Goal: Check status: Check status

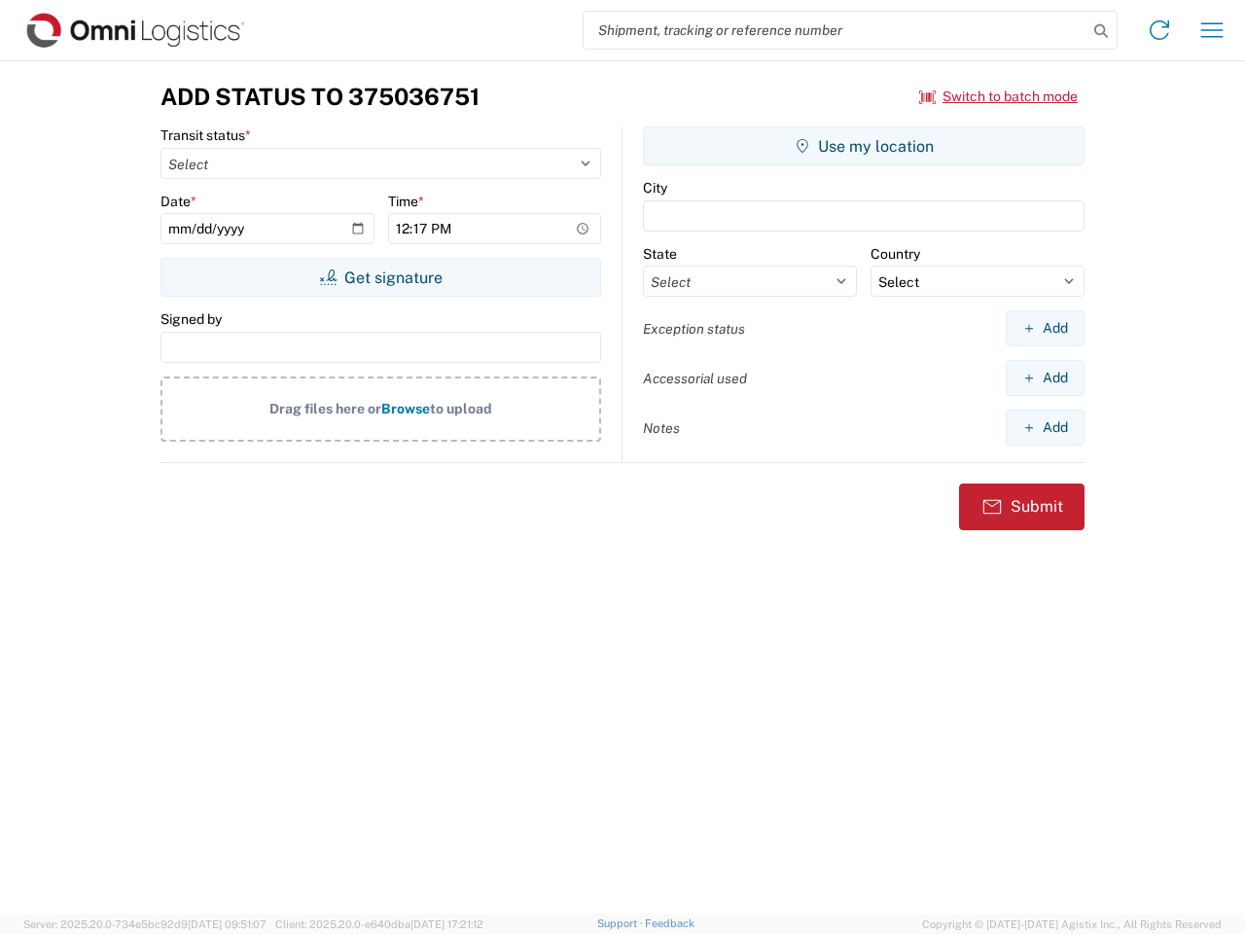
click at [836, 30] on input "search" at bounding box center [836, 30] width 504 height 37
click at [1101, 31] on icon at bounding box center [1101, 31] width 27 height 27
click at [1160, 30] on icon at bounding box center [1159, 30] width 31 height 31
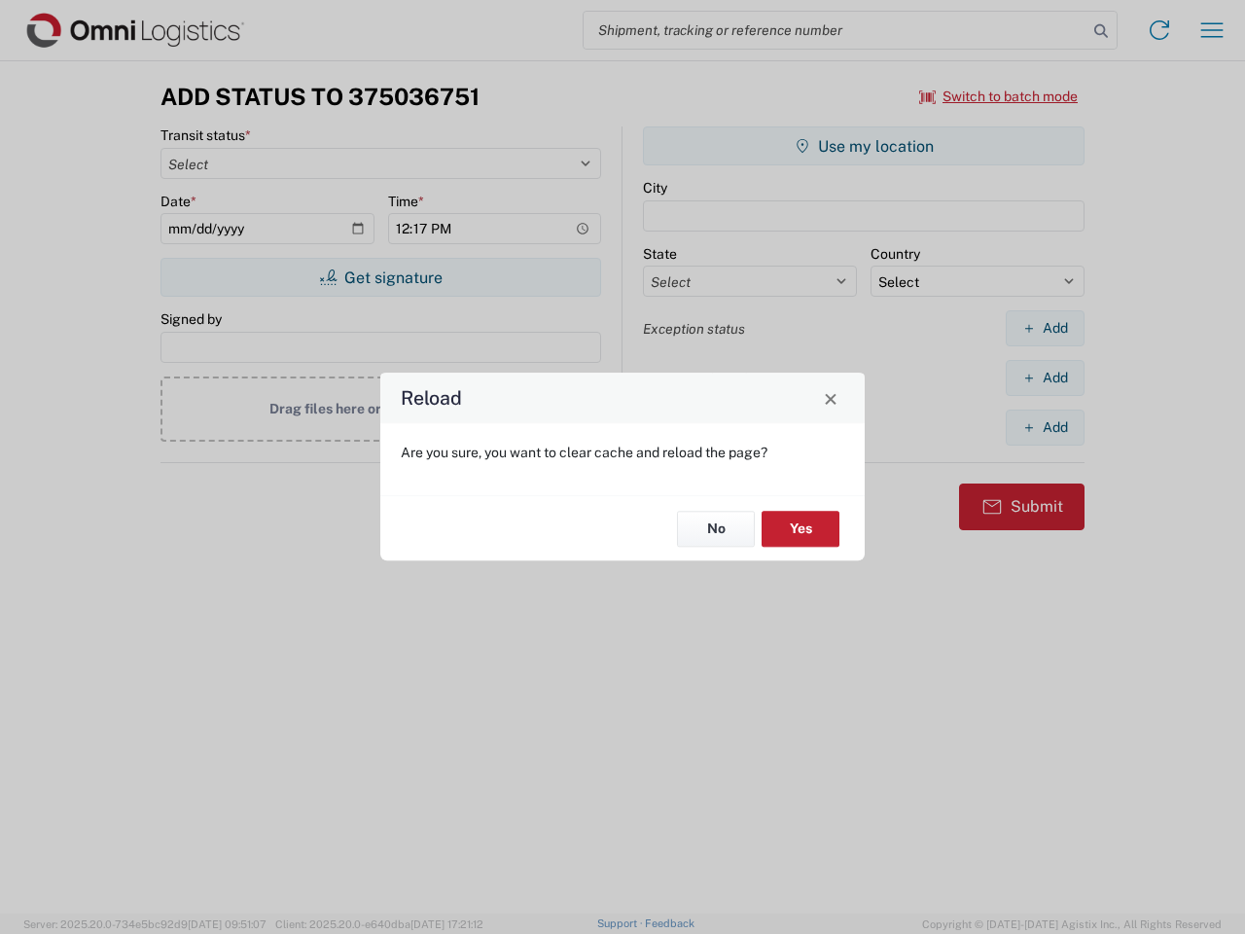
click at [1212, 30] on div "Reload Are you sure, you want to clear cache and reload the page? No Yes" at bounding box center [622, 467] width 1245 height 934
click at [999, 96] on div "Reload Are you sure, you want to clear cache and reload the page? No Yes" at bounding box center [622, 467] width 1245 height 934
click at [380, 277] on div "Reload Are you sure, you want to clear cache and reload the page? No Yes" at bounding box center [622, 467] width 1245 height 934
click at [864, 146] on div "Reload Are you sure, you want to clear cache and reload the page? No Yes" at bounding box center [622, 467] width 1245 height 934
click at [1045, 328] on div "Reload Are you sure, you want to clear cache and reload the page? No Yes" at bounding box center [622, 467] width 1245 height 934
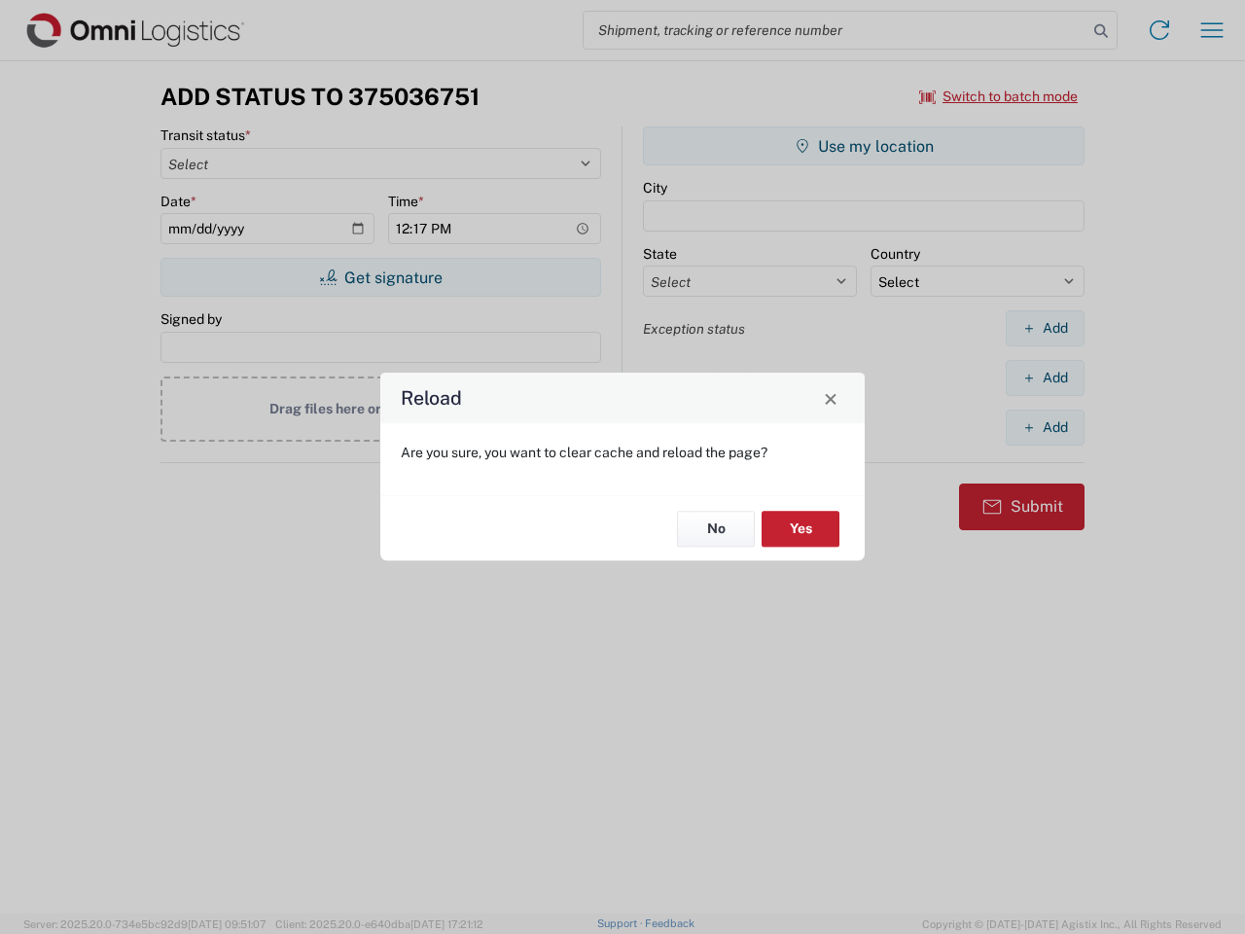
click at [1045, 377] on div "Reload Are you sure, you want to clear cache and reload the page? No Yes" at bounding box center [622, 467] width 1245 height 934
click at [1045, 427] on div "Reload Are you sure, you want to clear cache and reload the page? No Yes" at bounding box center [622, 467] width 1245 height 934
